Goal: Book appointment/travel/reservation

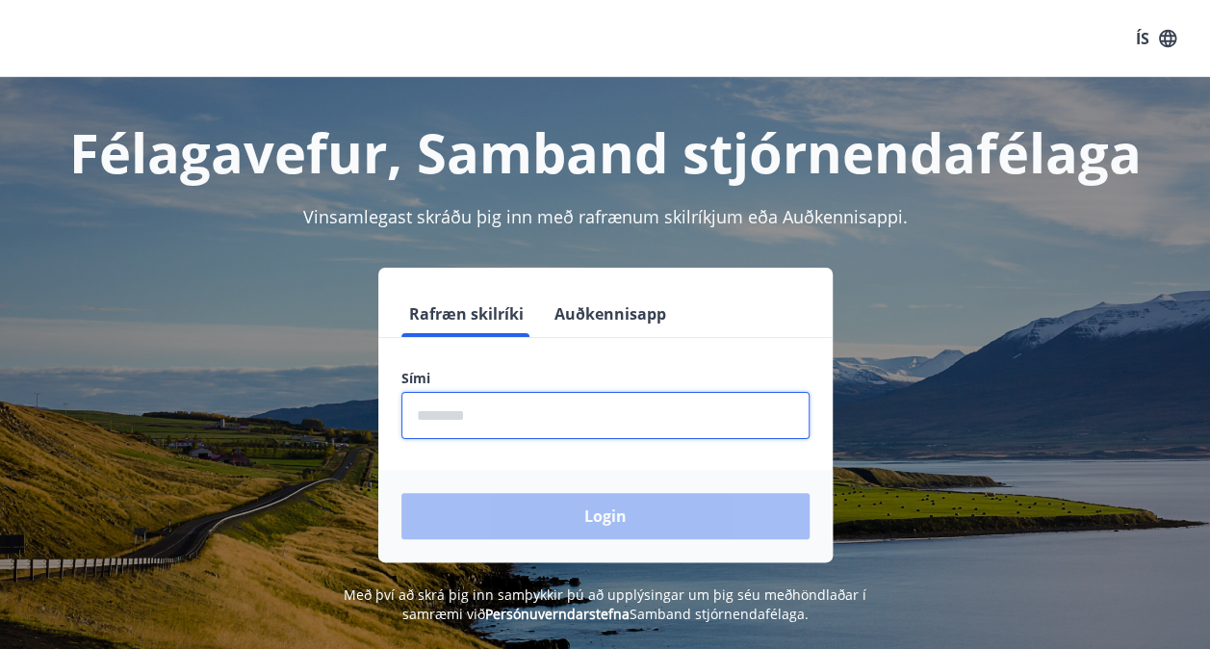
click at [519, 411] on input "phone" at bounding box center [605, 415] width 408 height 47
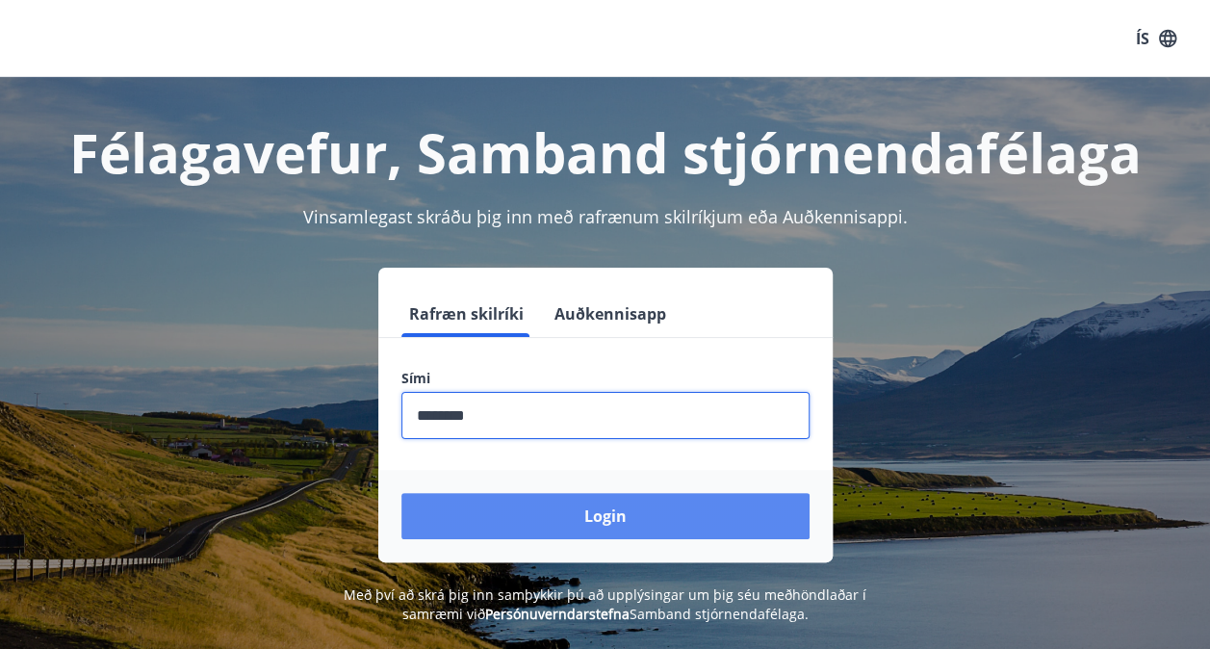
type input "********"
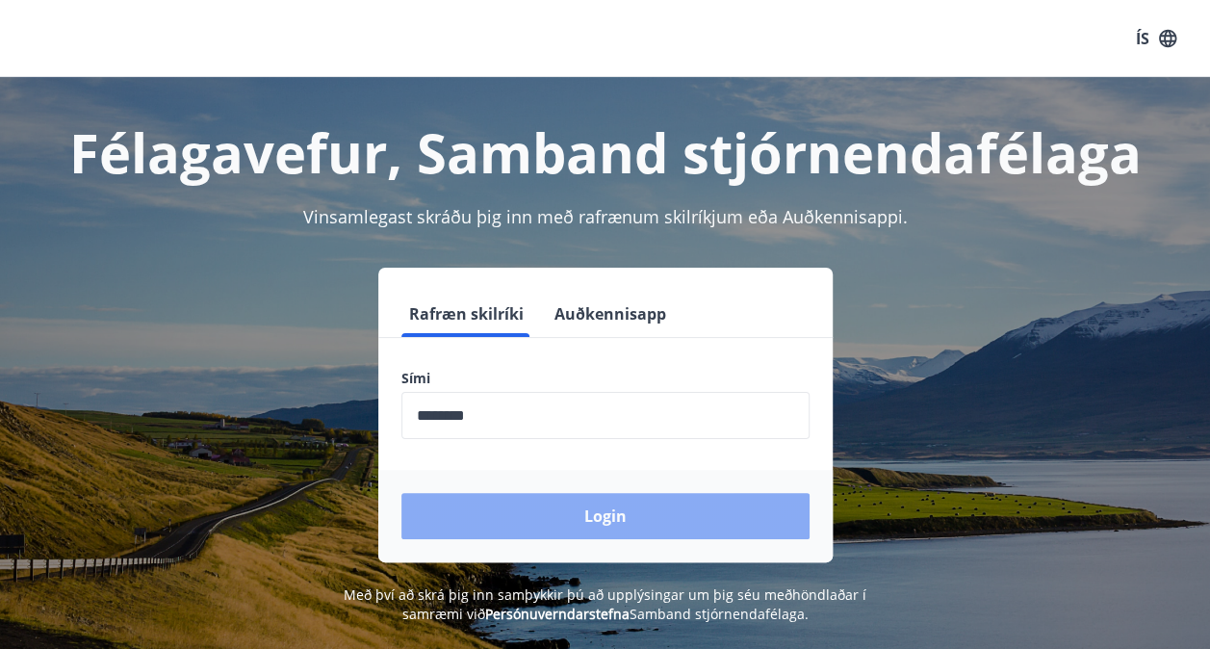
click at [565, 527] on button "Login" at bounding box center [605, 516] width 408 height 46
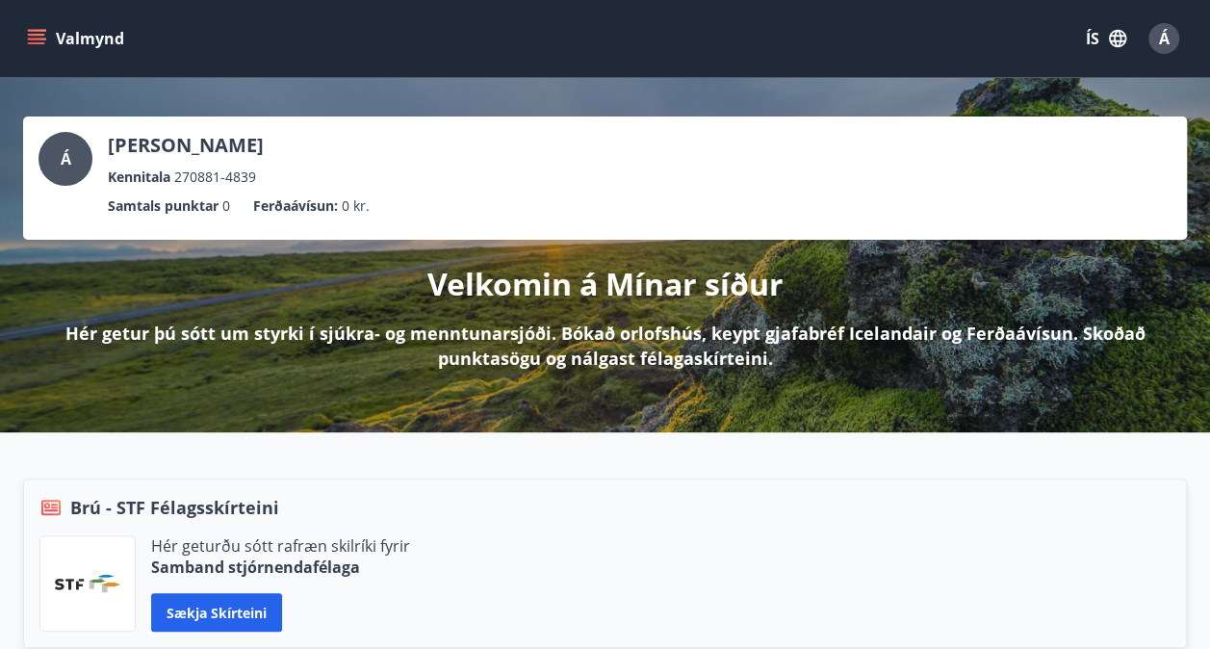
click at [38, 37] on icon "menu" at bounding box center [36, 38] width 19 height 19
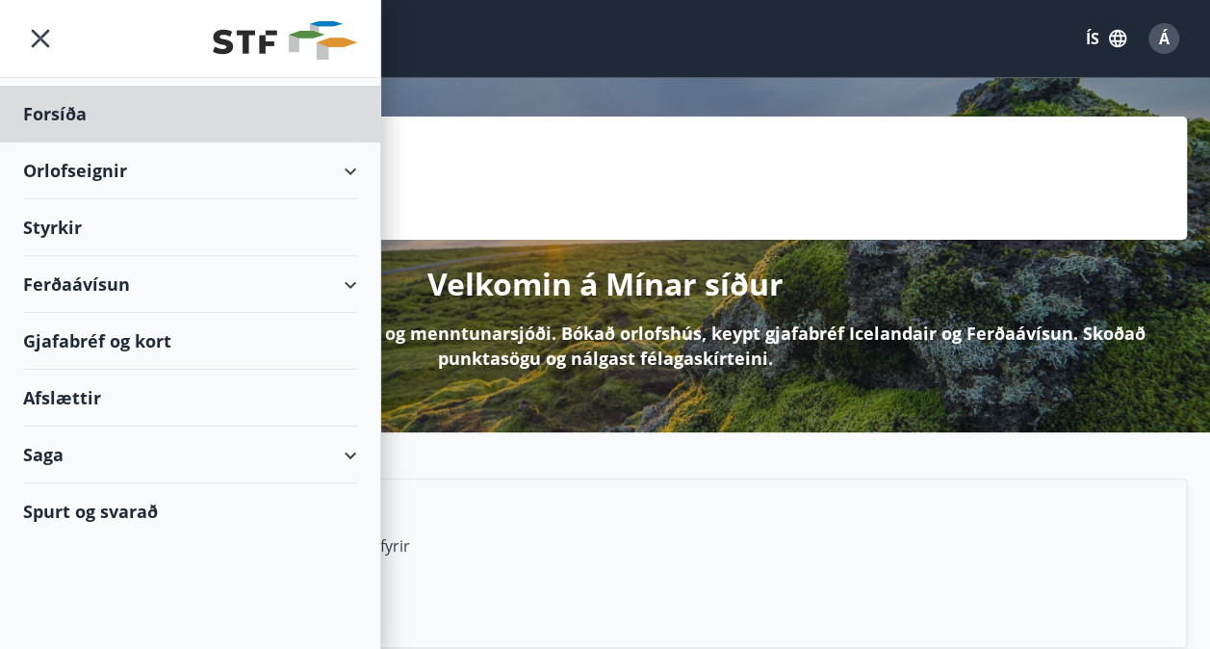
click at [100, 237] on div "Styrkir" at bounding box center [190, 227] width 334 height 57
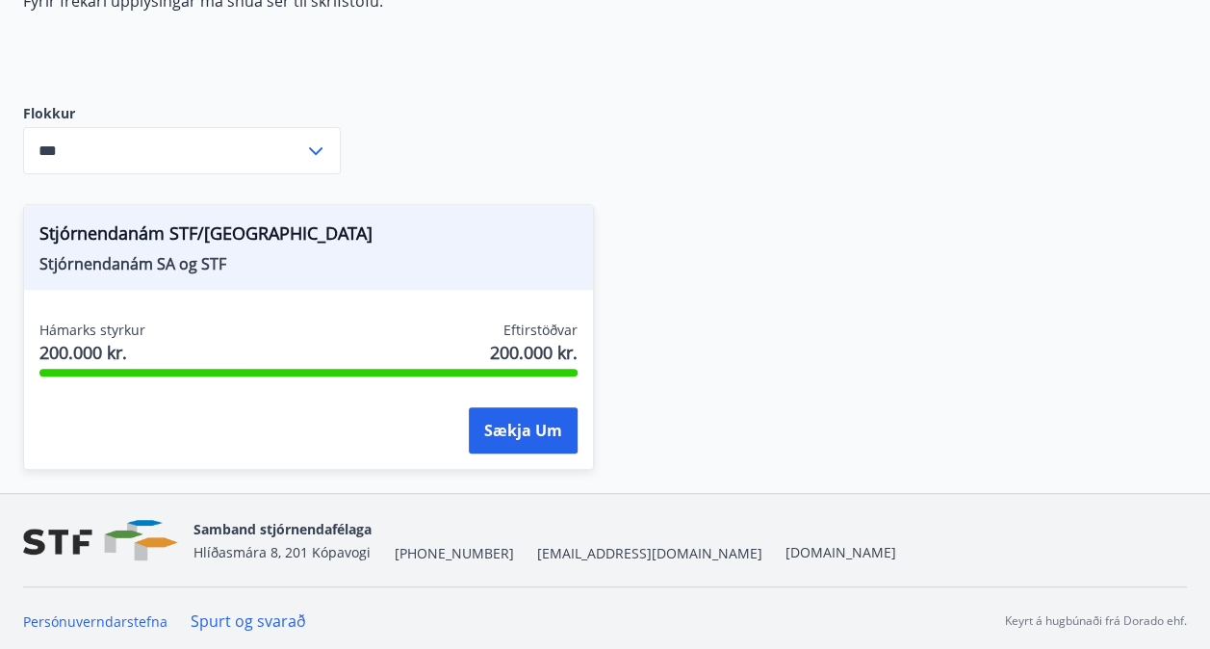
scroll to position [283, 0]
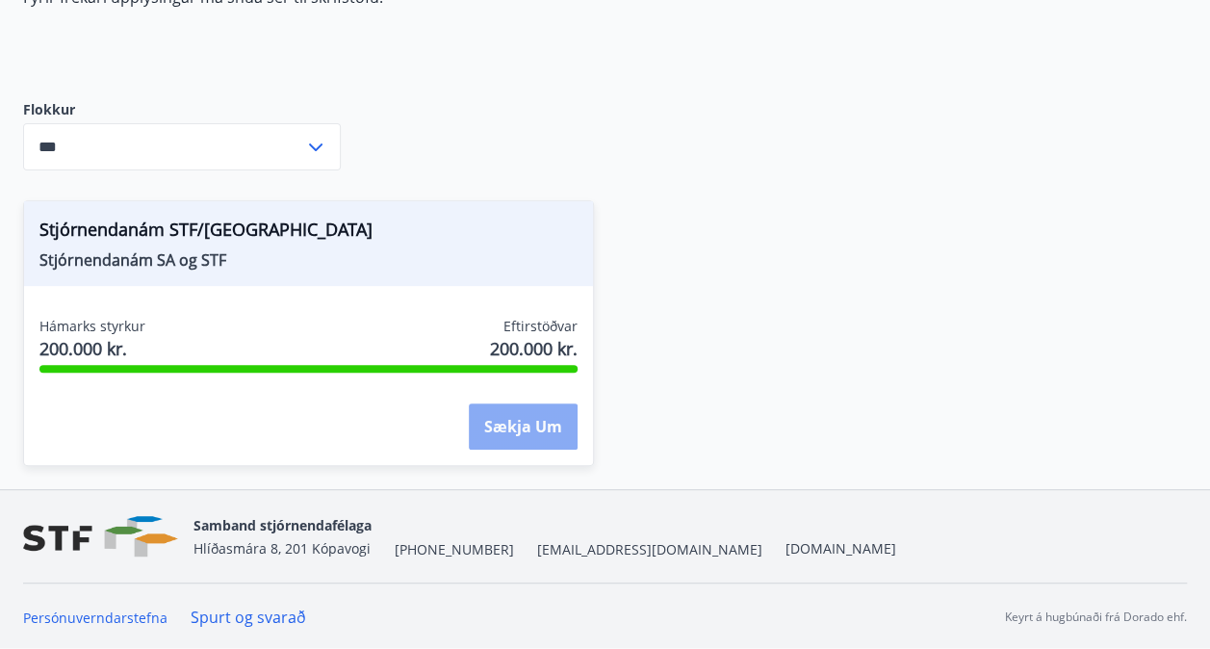
click at [527, 433] on button "Sækja um" at bounding box center [523, 426] width 109 height 46
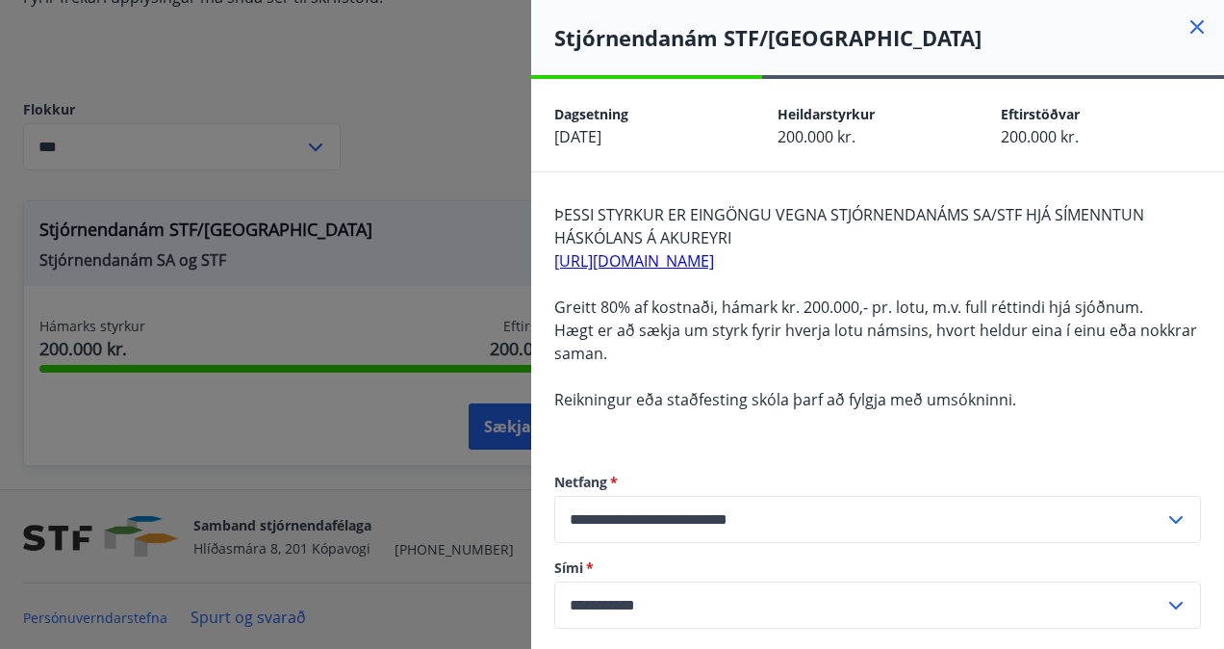
click at [1186, 31] on icon at bounding box center [1197, 26] width 23 height 23
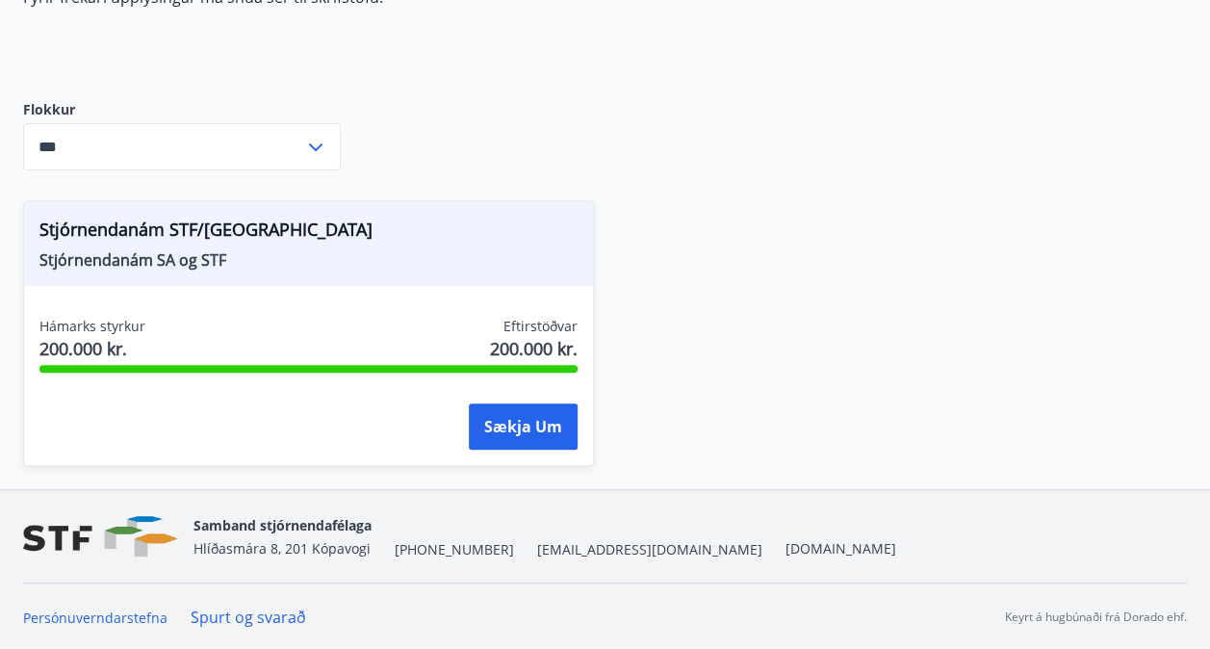
click at [314, 136] on icon at bounding box center [315, 147] width 23 height 23
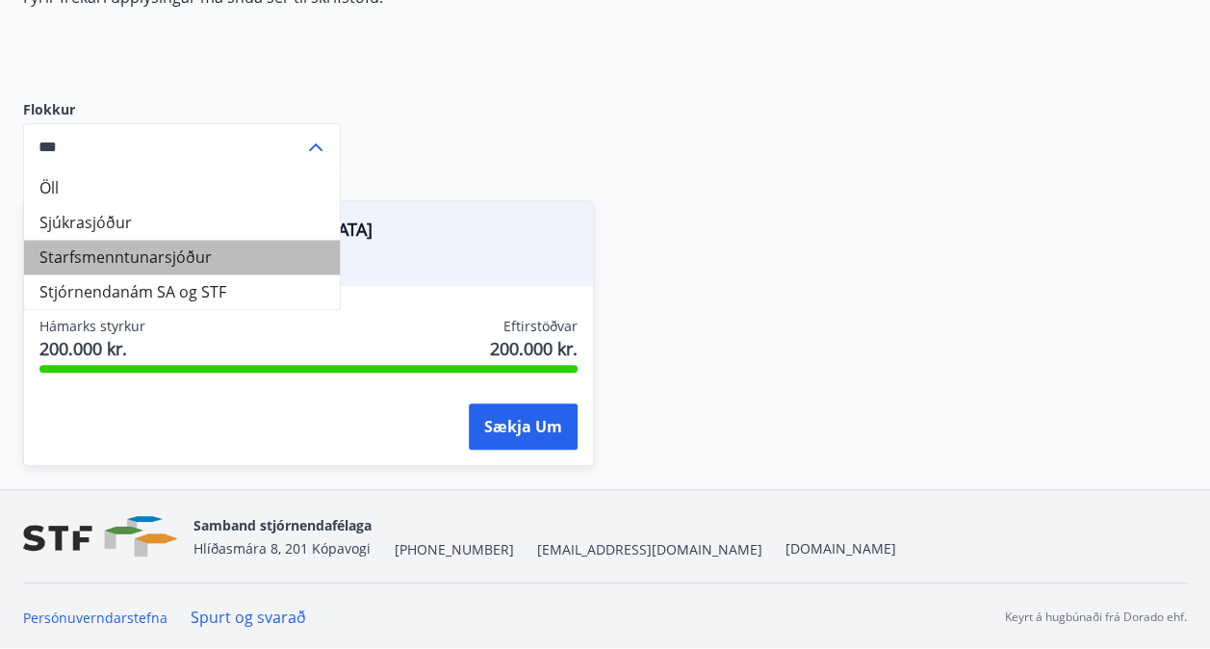
click at [208, 260] on li "Starfsmenntunarsjóður" at bounding box center [182, 257] width 316 height 35
type input "**********"
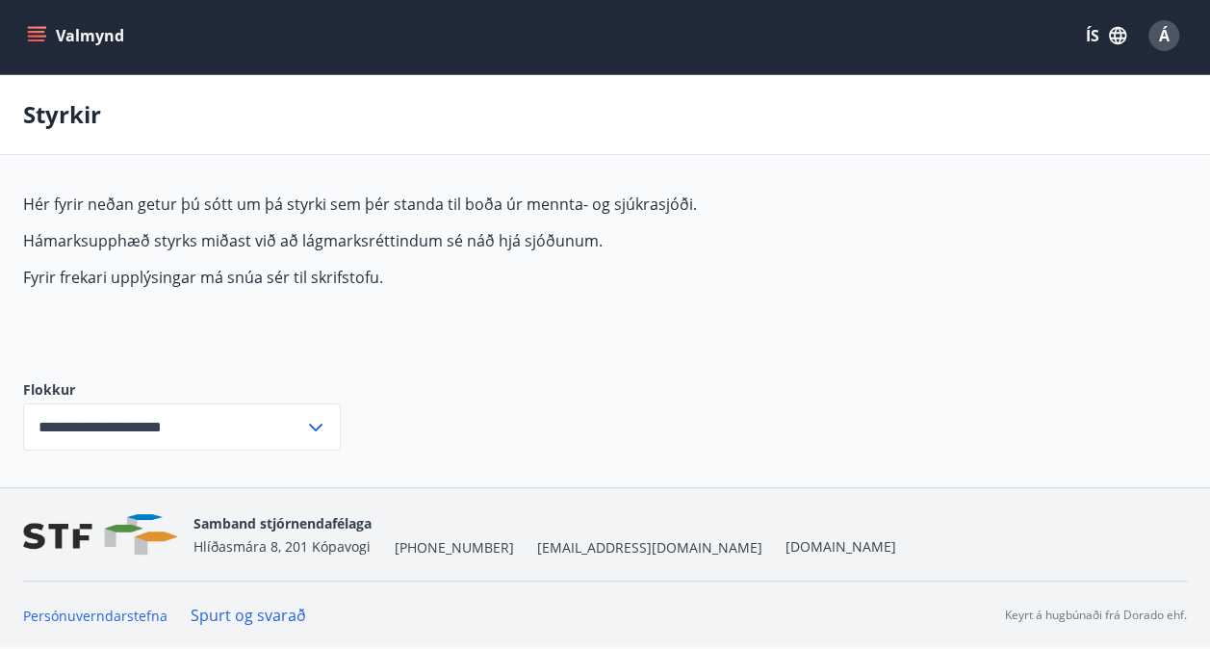
scroll to position [2, 0]
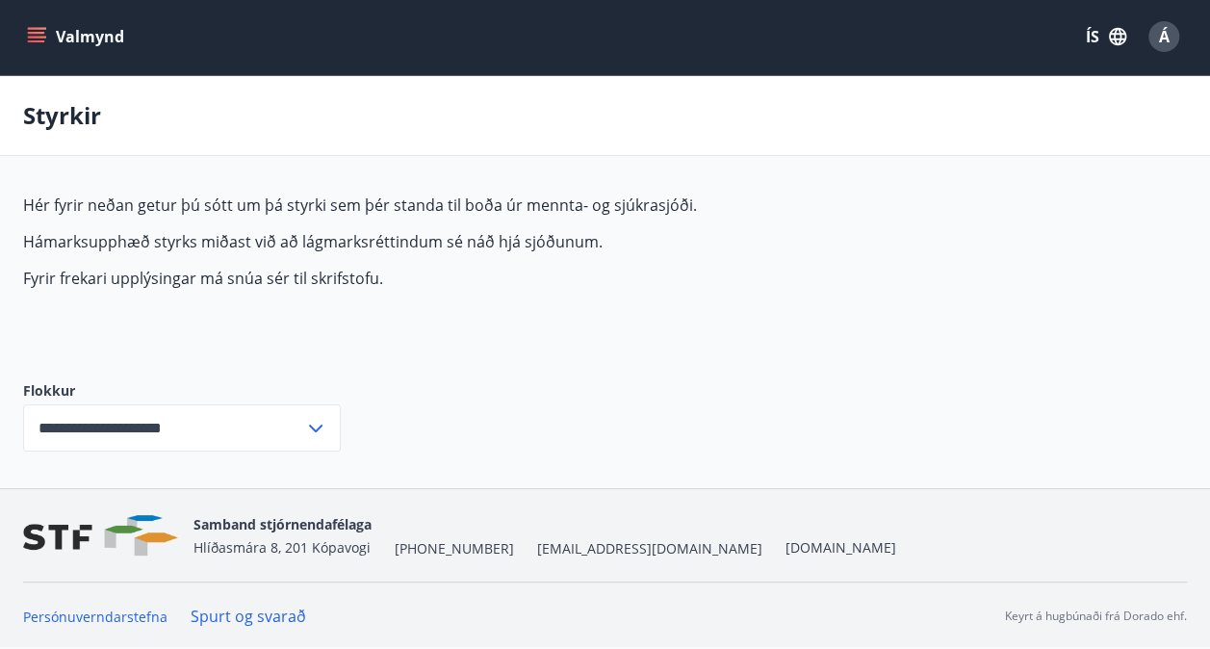
click at [1157, 41] on div "Á" at bounding box center [1163, 36] width 31 height 31
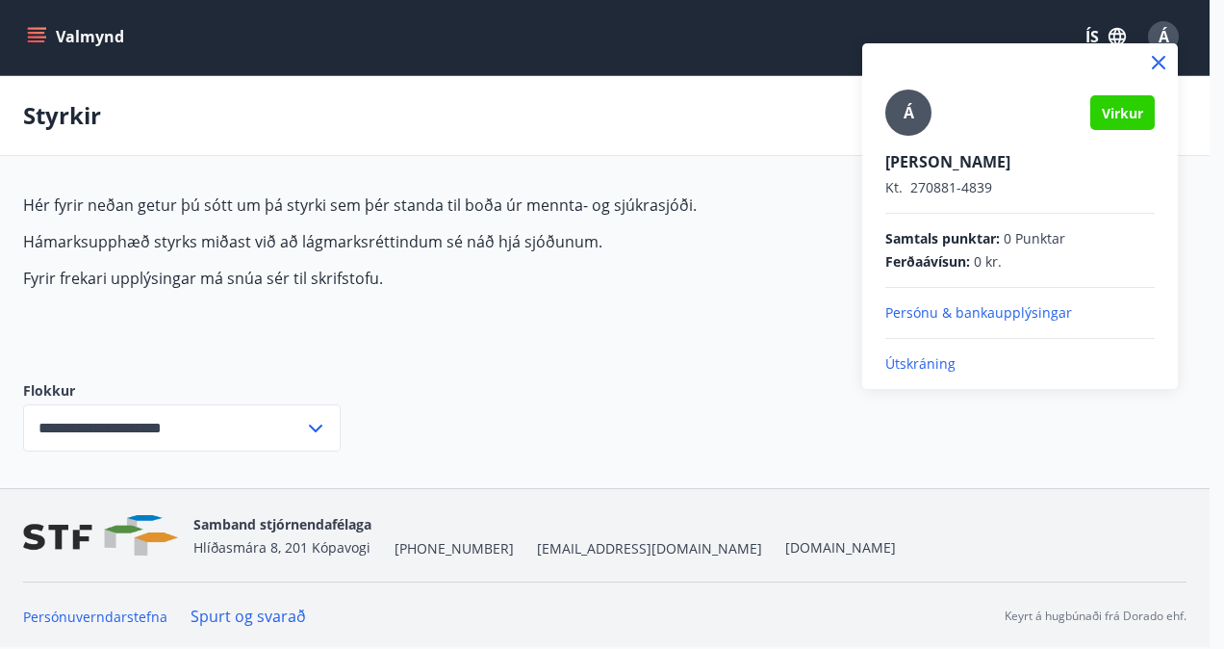
click at [739, 391] on div at bounding box center [612, 324] width 1224 height 649
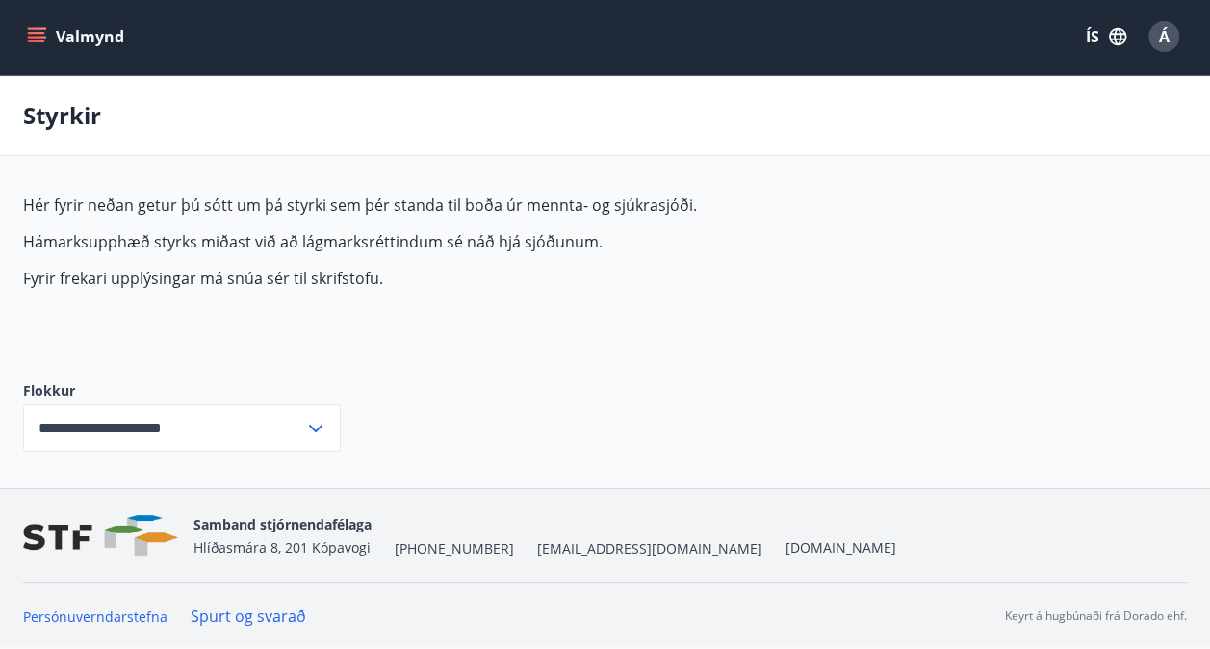
click at [39, 39] on icon "menu" at bounding box center [36, 36] width 19 height 19
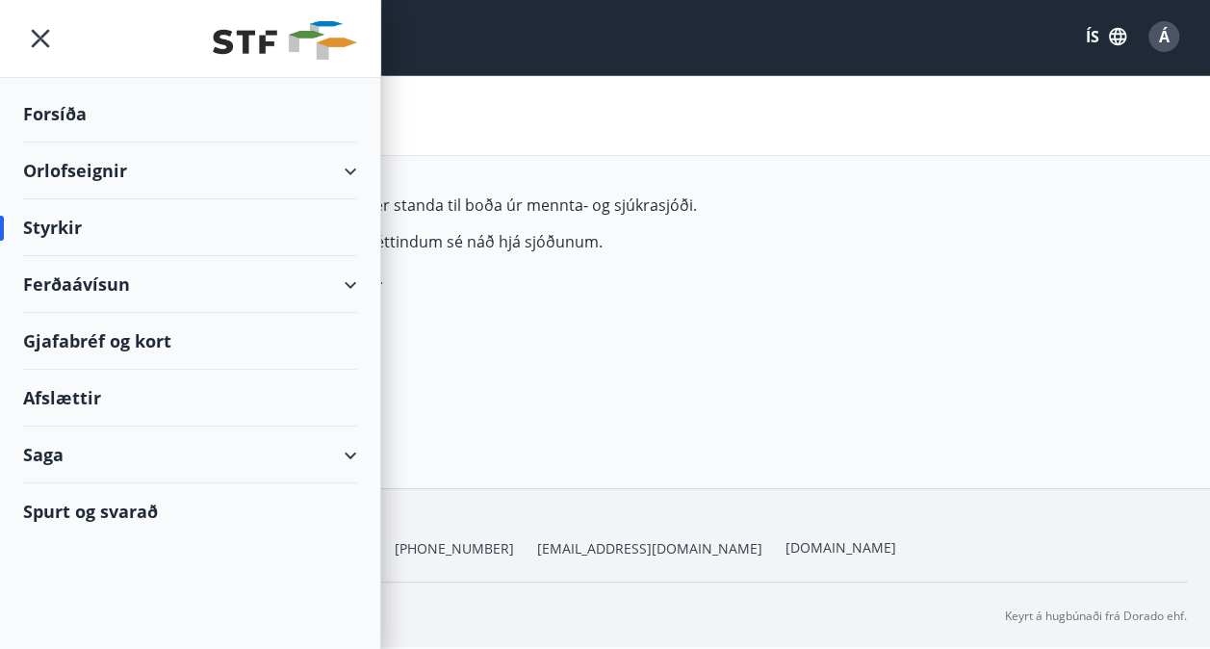
click at [150, 456] on div "Saga" at bounding box center [190, 454] width 334 height 57
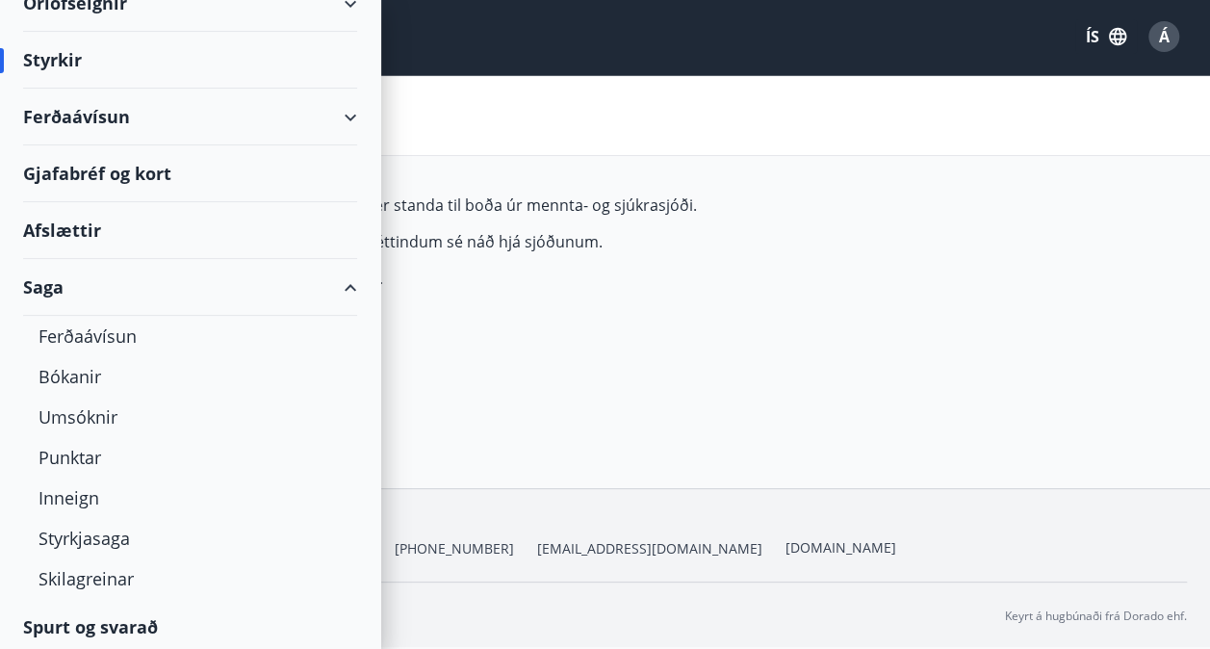
scroll to position [166, 0]
click at [94, 447] on div "Punktar" at bounding box center [190, 459] width 303 height 40
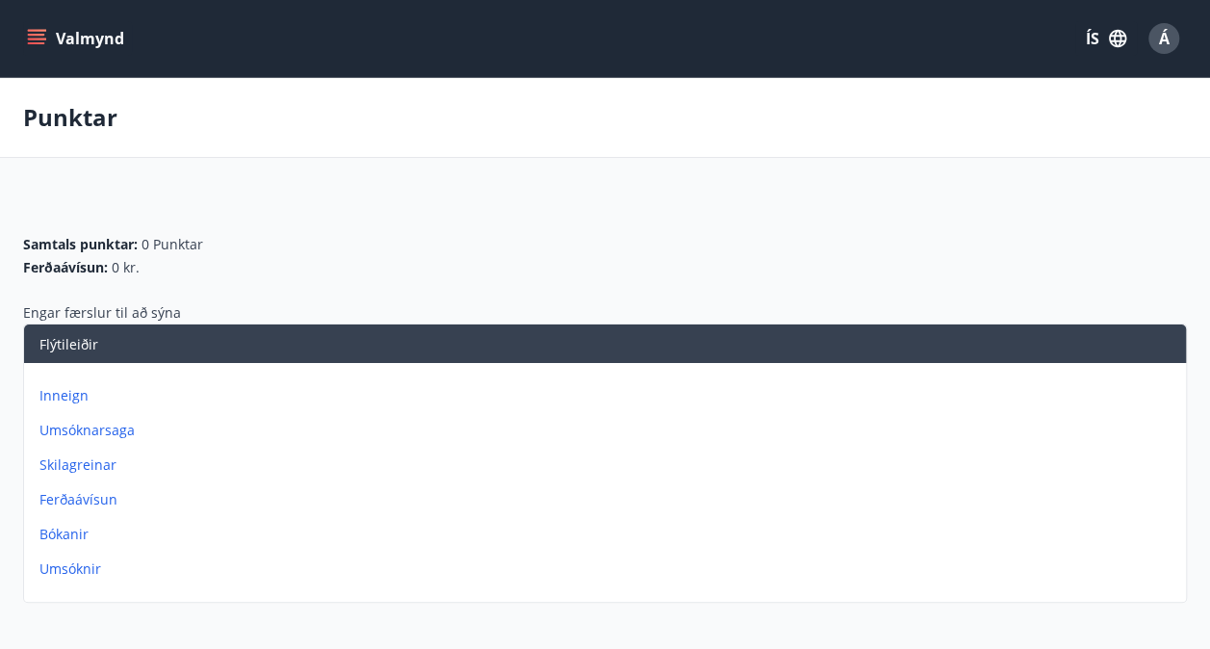
click at [69, 391] on p "Inneign" at bounding box center [608, 395] width 1139 height 19
click at [73, 497] on p "Punktar" at bounding box center [608, 499] width 1139 height 19
click at [39, 40] on icon "menu" at bounding box center [36, 38] width 19 height 19
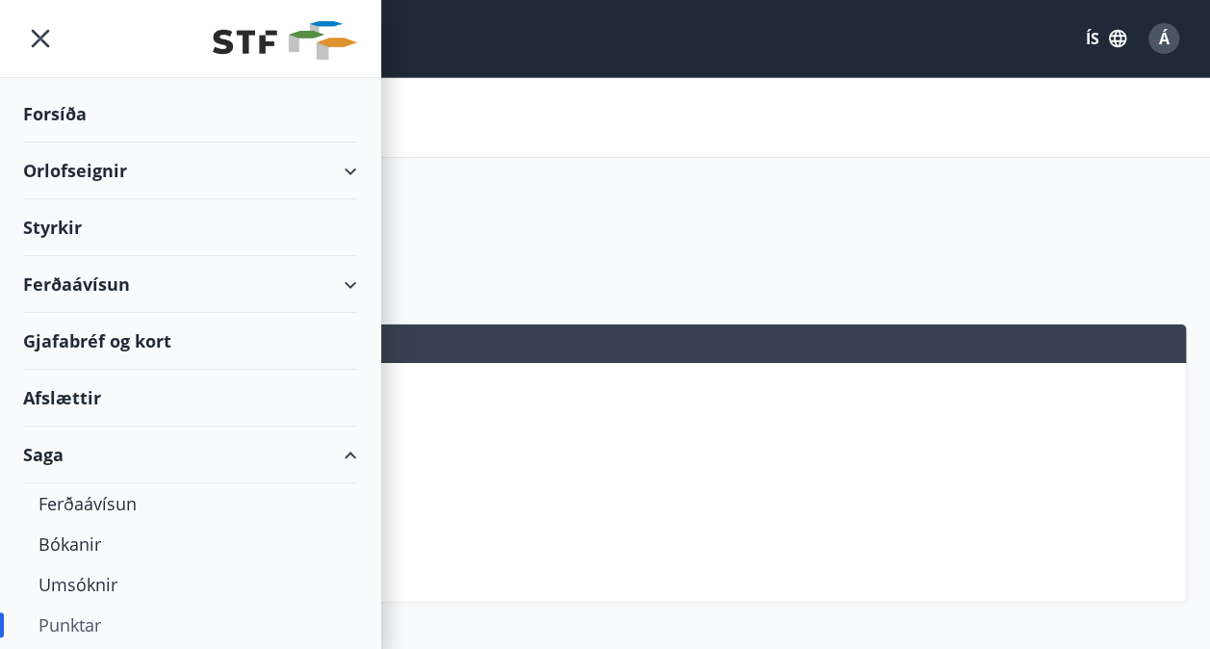
click at [65, 116] on div "Forsíða" at bounding box center [190, 114] width 334 height 57
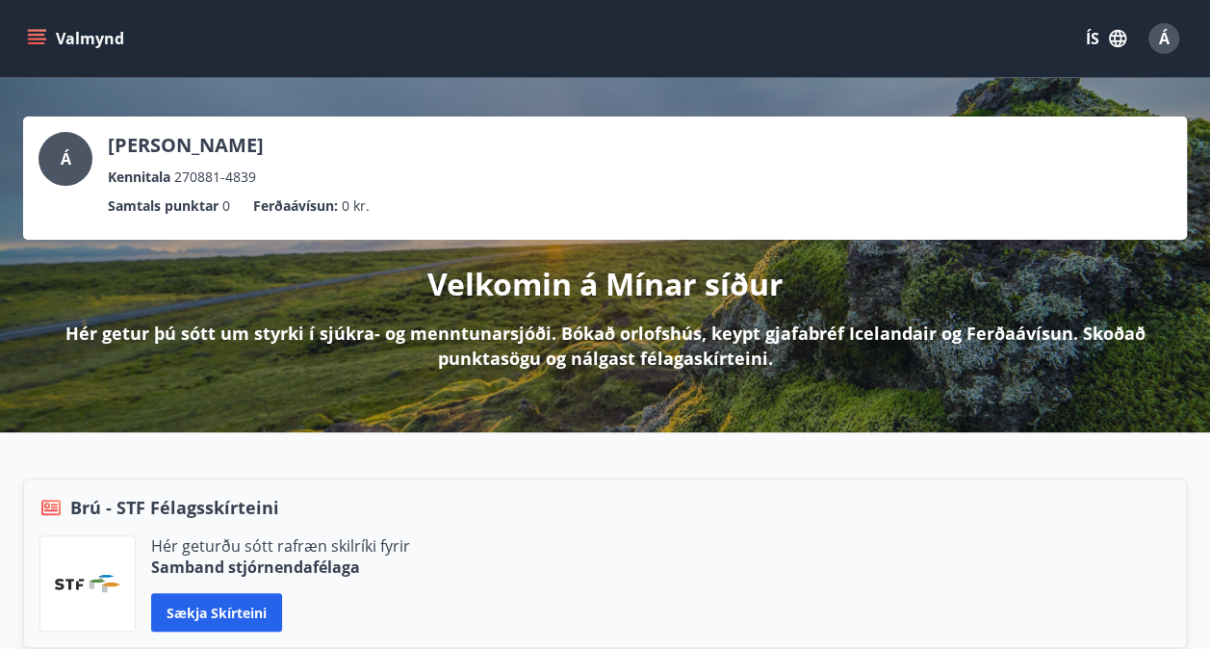
click at [670, 524] on div "Brú - STF Félagsskírteini Hér geturðu sótt rafræn skilríki fyrir Samband stjórn…" at bounding box center [605, 562] width 1164 height 169
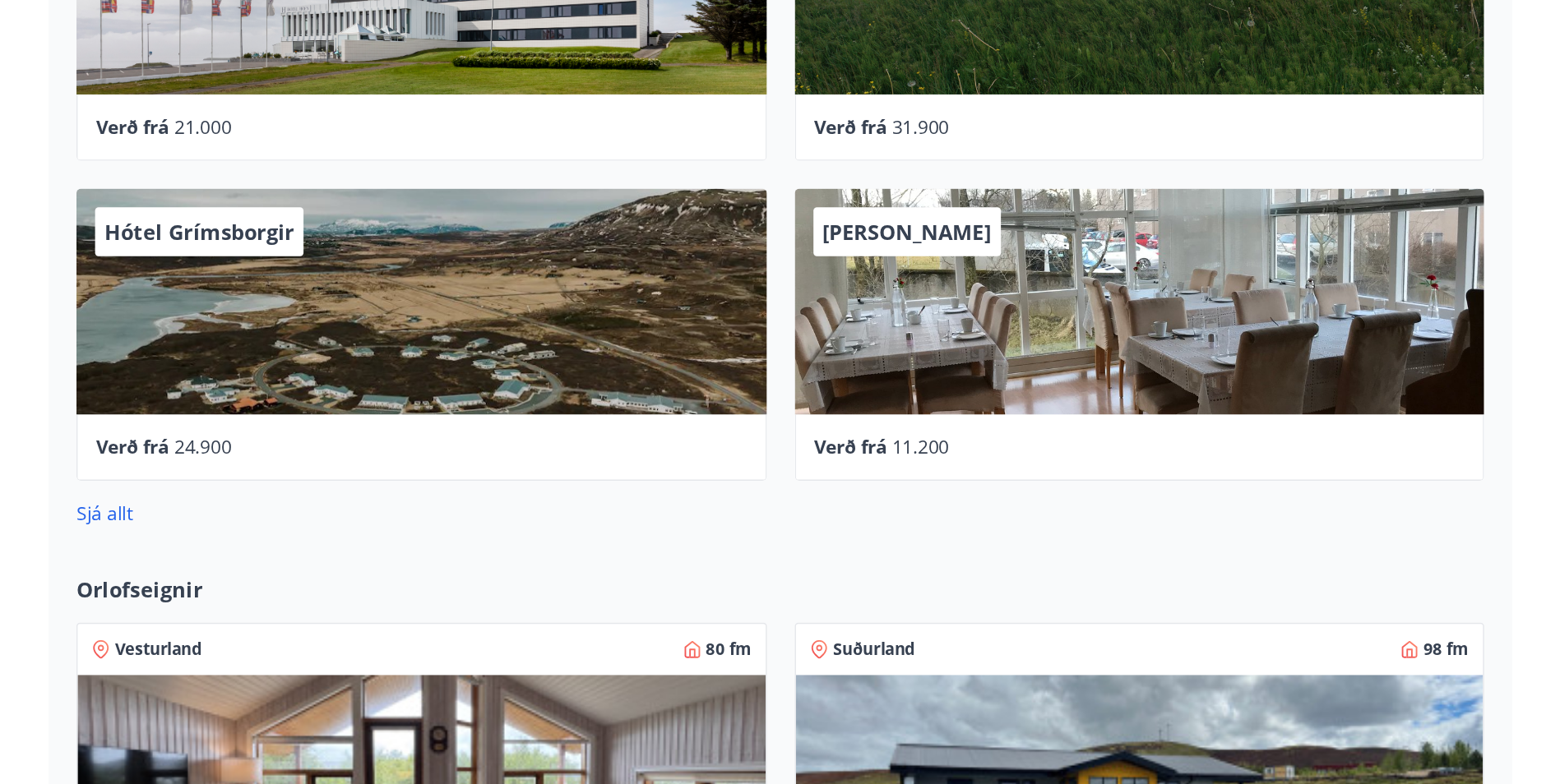
scroll to position [933, 0]
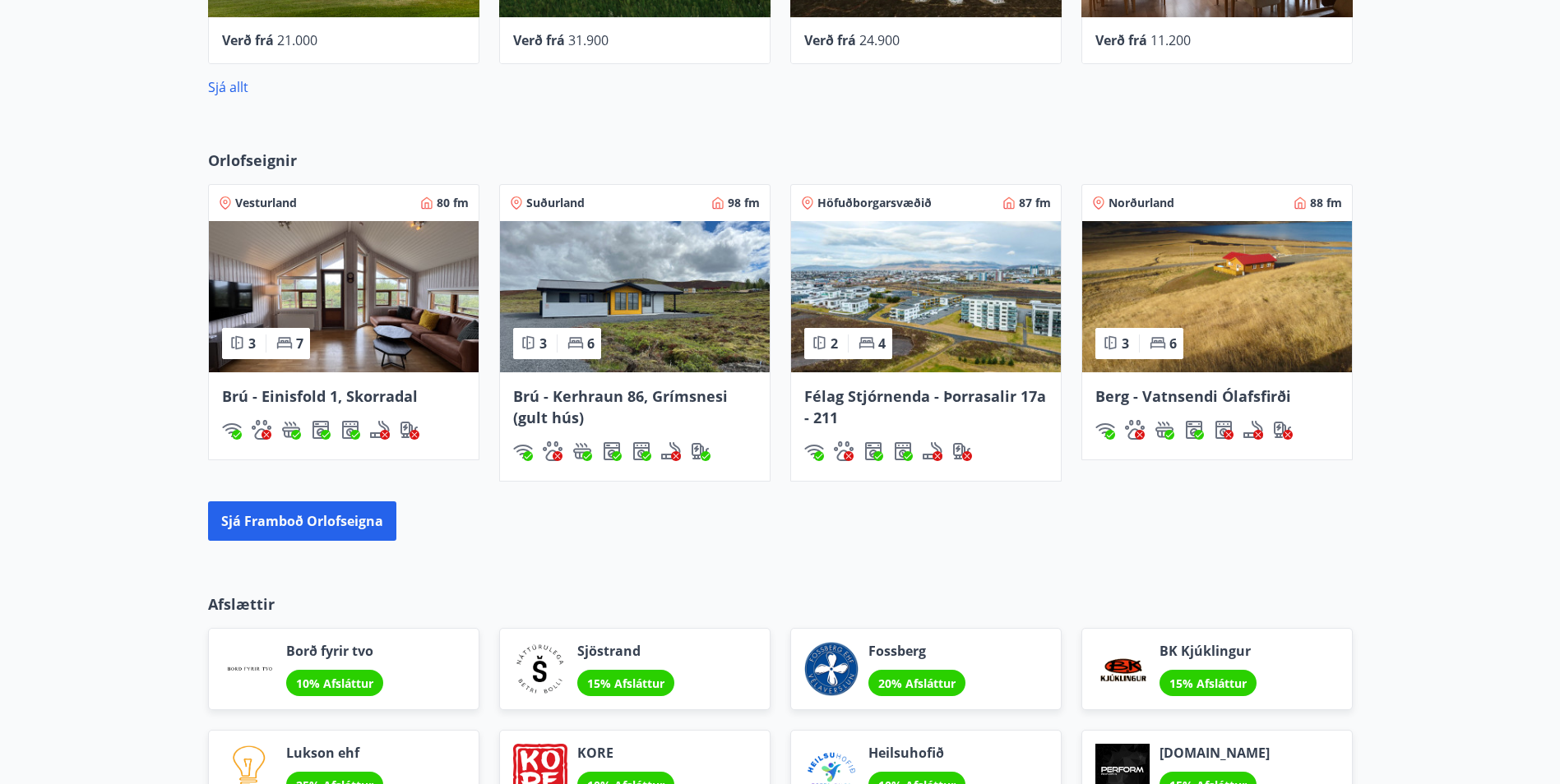
click at [652, 350] on img at bounding box center [635, 296] width 270 height 151
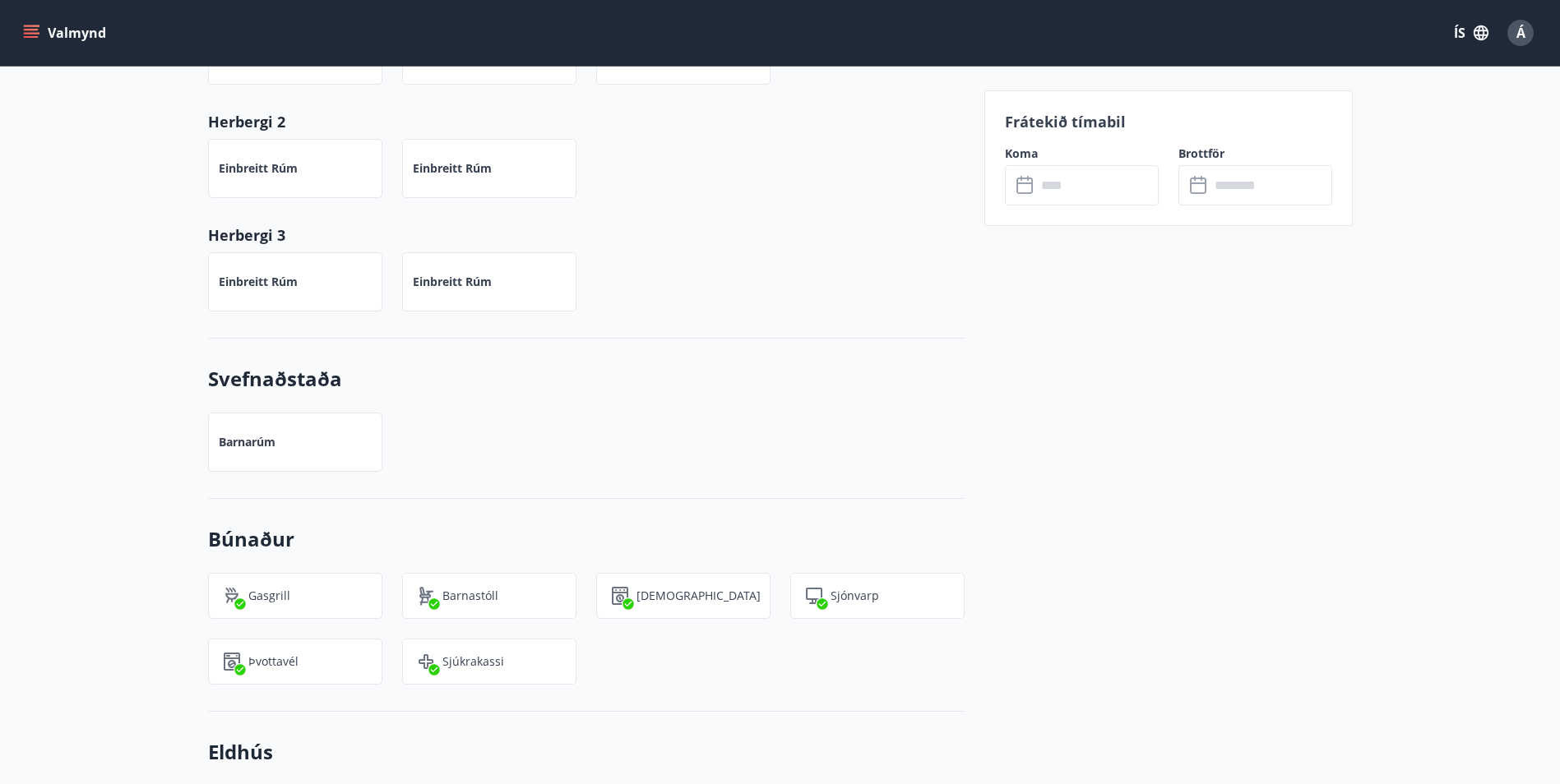
scroll to position [986, 0]
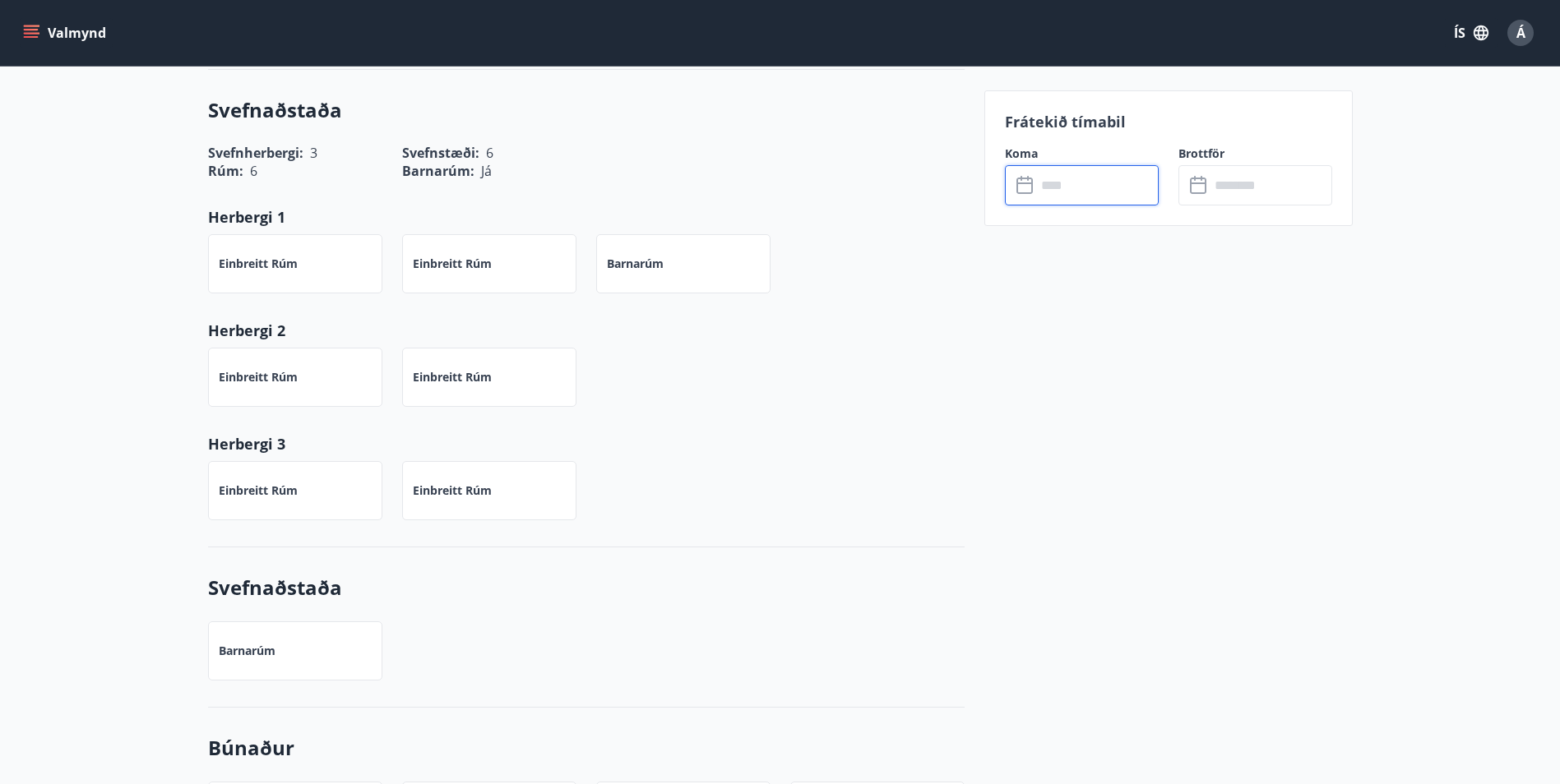
click at [1045, 184] on input "text" at bounding box center [1097, 184] width 122 height 40
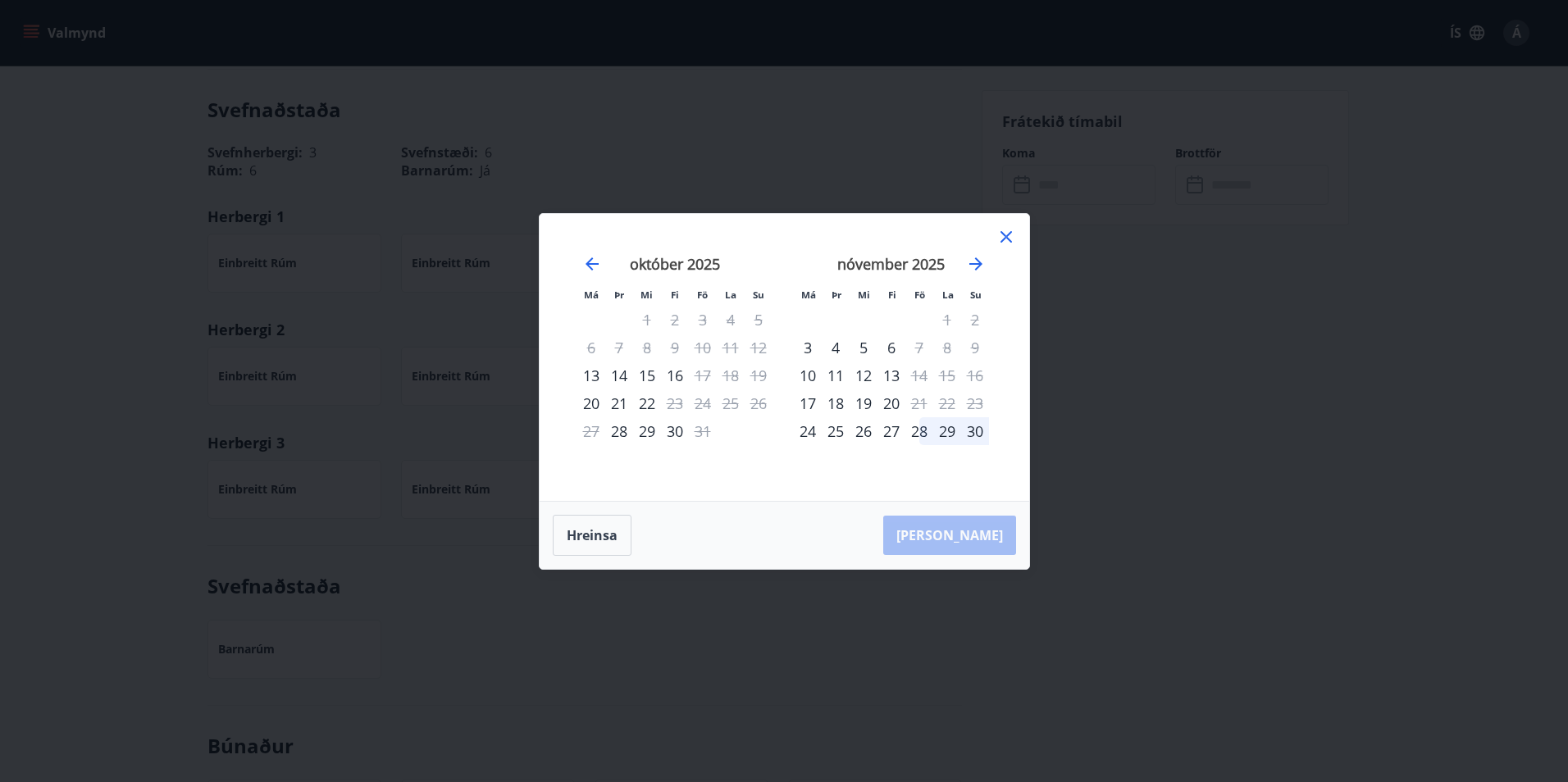
click at [921, 436] on div "28" at bounding box center [919, 431] width 28 height 28
click at [971, 437] on div "30" at bounding box center [975, 431] width 28 height 28
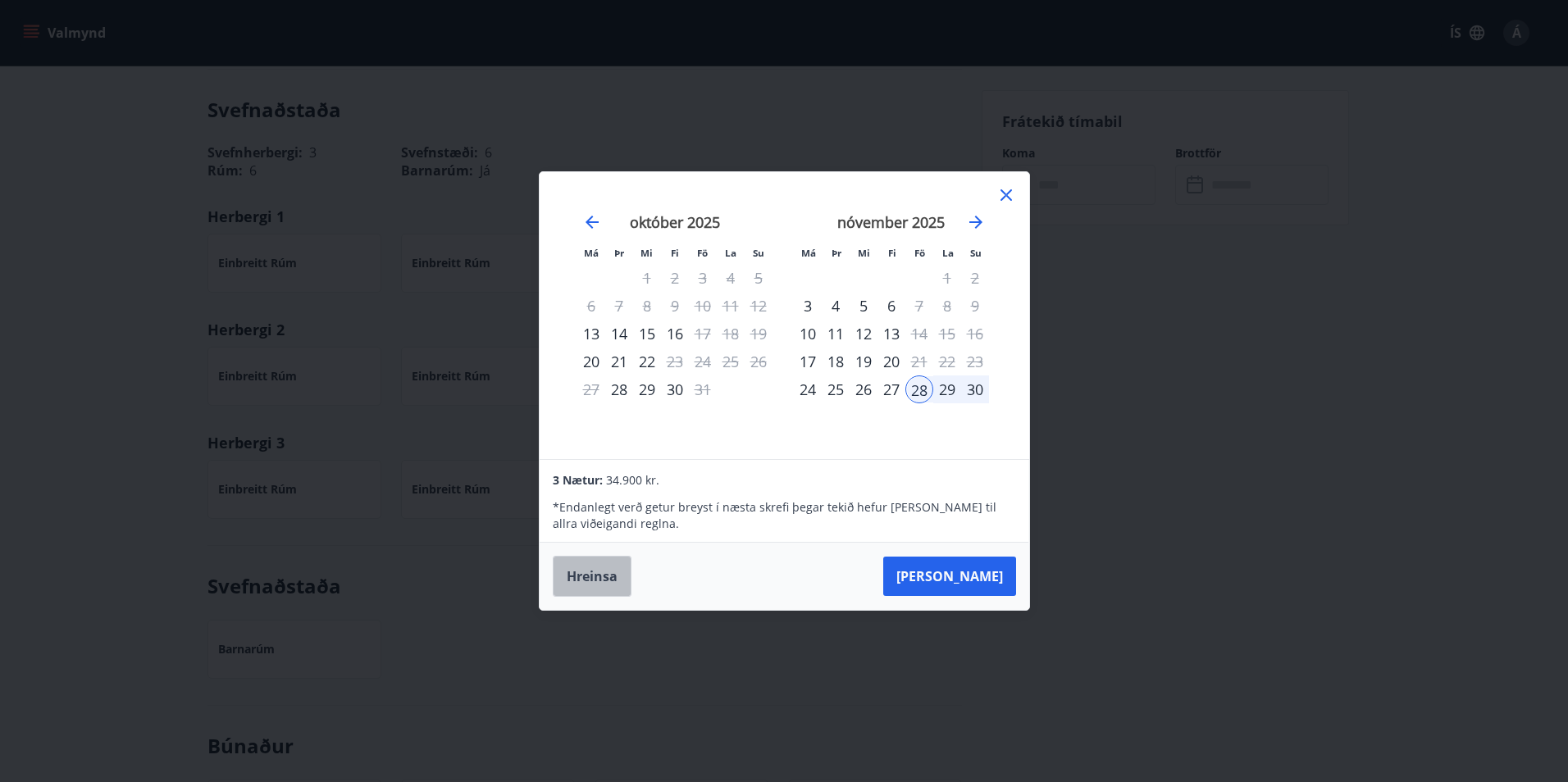
click at [590, 552] on button "Hreinsa" at bounding box center [592, 577] width 78 height 41
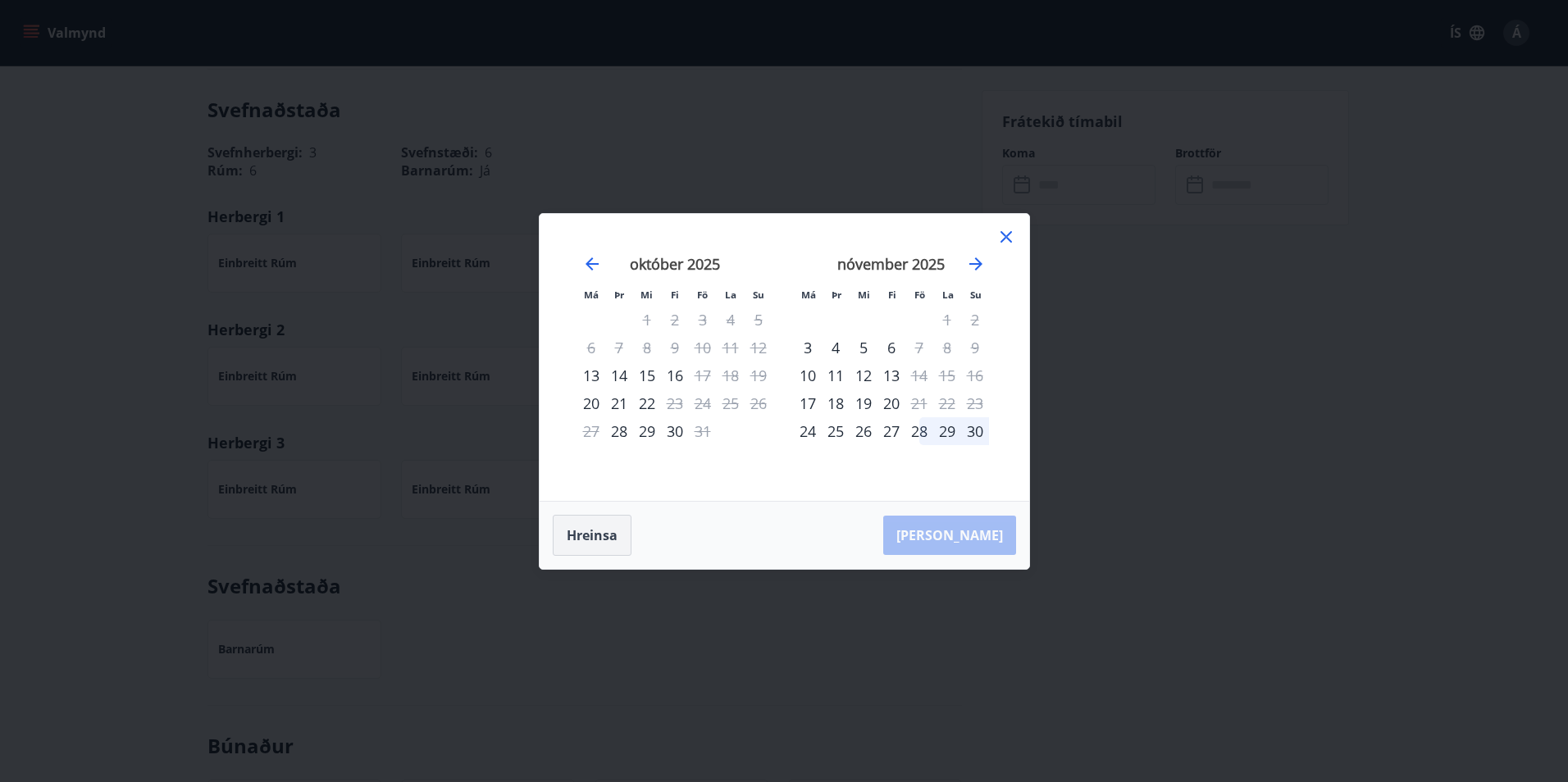
click at [603, 545] on button "Hreinsa" at bounding box center [592, 536] width 78 height 41
click at [978, 264] on icon "Move forward to switch to the next month." at bounding box center [976, 263] width 13 height 13
click at [1006, 237] on icon at bounding box center [1006, 236] width 3 height 3
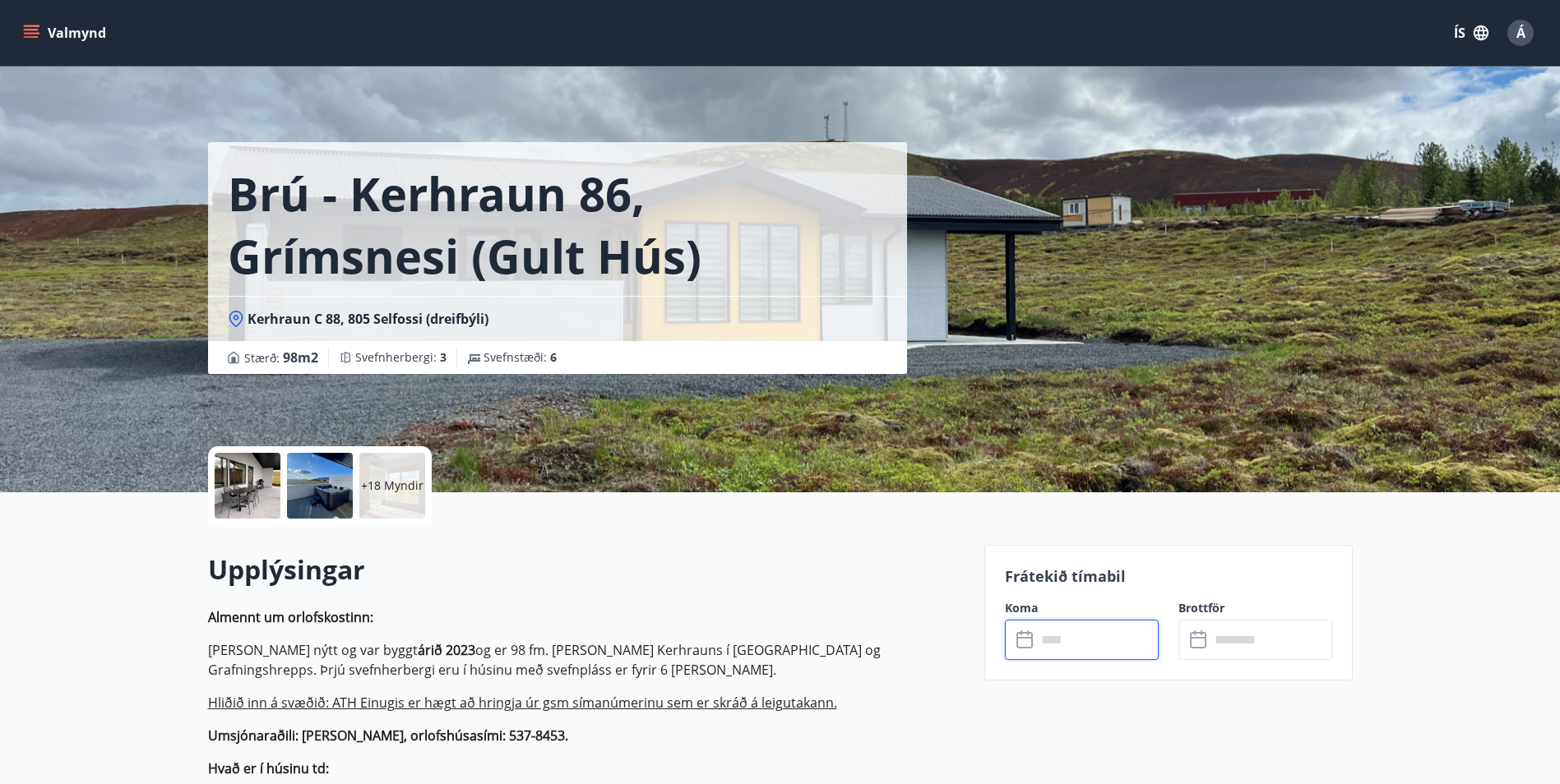
scroll to position [0, 0]
